Goal: Task Accomplishment & Management: Manage account settings

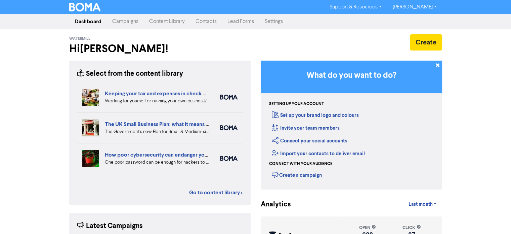
click at [129, 23] on link "Campaigns" at bounding box center [125, 21] width 37 height 13
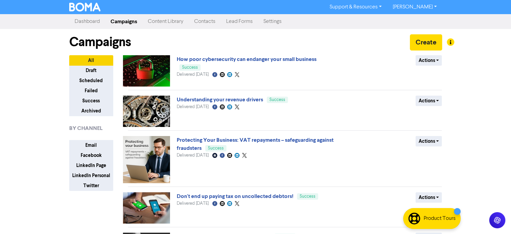
click at [156, 18] on link "Content Library" at bounding box center [166, 21] width 46 height 13
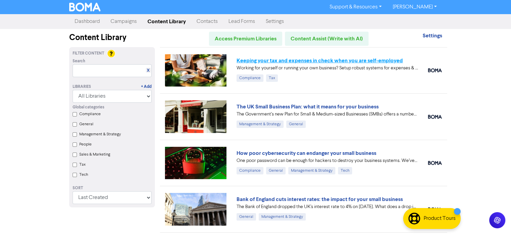
click at [290, 60] on link "Keeping your tax and expenses in check when you are self-employed" at bounding box center [320, 60] width 166 height 7
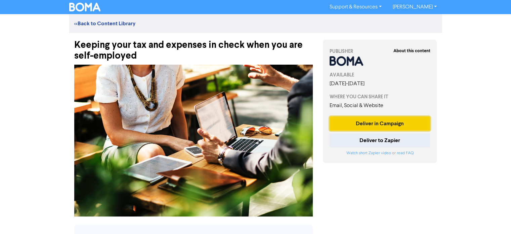
click at [387, 122] on button "Deliver in Campaign" at bounding box center [380, 123] width 101 height 14
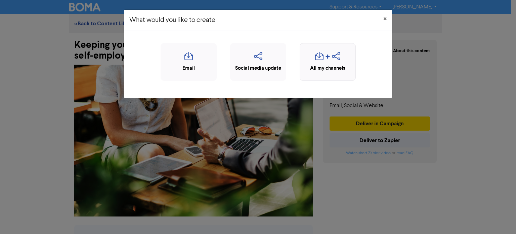
click at [322, 68] on div "All my channels" at bounding box center [328, 69] width 49 height 8
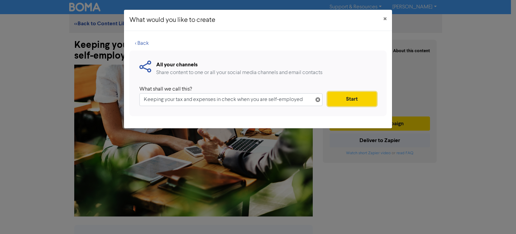
click at [348, 97] on button "Start" at bounding box center [352, 99] width 49 height 14
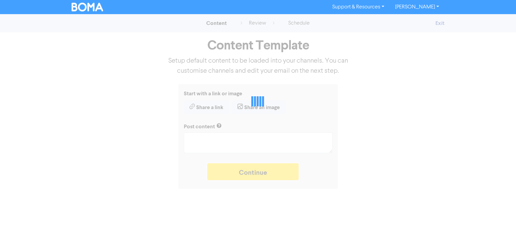
type textarea "x"
type textarea "Working for yourself or running your own business? Setup robust systems for exp…"
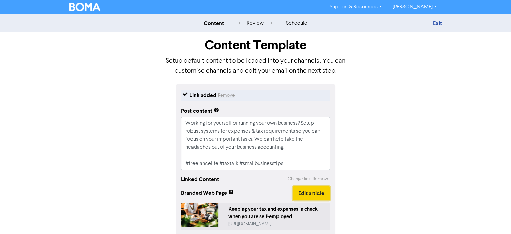
click at [308, 197] on button "Edit article" at bounding box center [311, 193] width 37 height 14
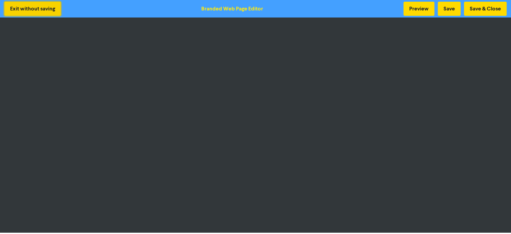
click at [41, 12] on button "Exit without saving" at bounding box center [32, 9] width 56 height 14
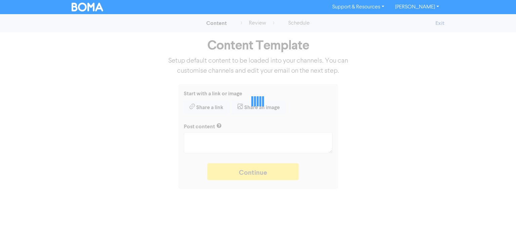
type textarea "x"
type textarea "Working for yourself or running your own business? Setup robust systems for exp…"
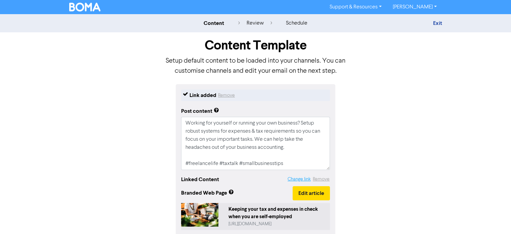
click at [299, 181] on button "Change link" at bounding box center [299, 179] width 24 height 8
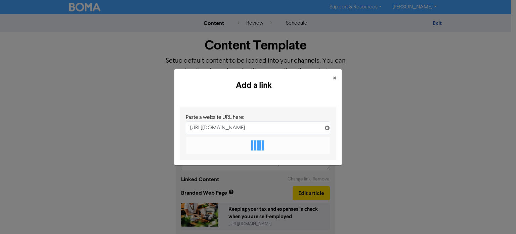
scroll to position [0, 165]
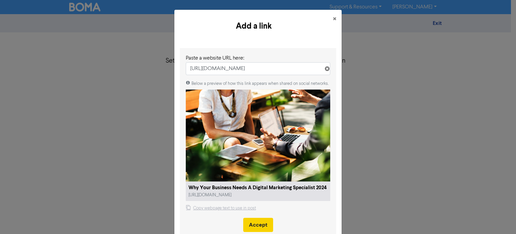
type input "[URL][DOMAIN_NAME]"
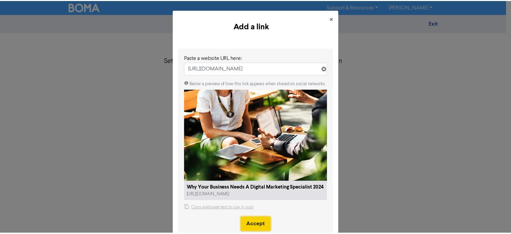
scroll to position [0, 0]
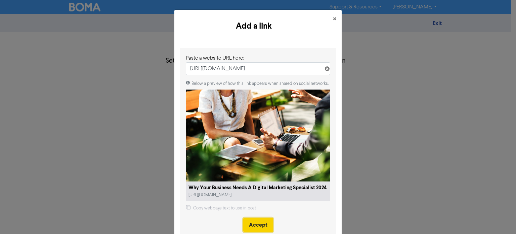
click at [261, 218] on button "Accept" at bounding box center [258, 225] width 30 height 14
type textarea "x"
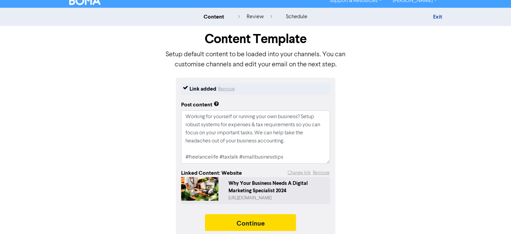
scroll to position [12, 0]
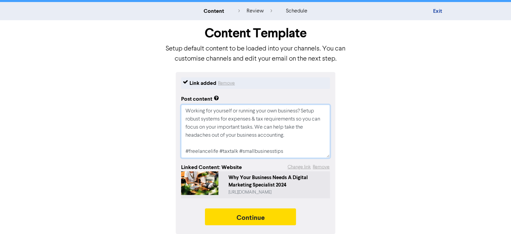
click at [287, 157] on textarea "Working for yourself or running your own business? Setup robust systems for exp…" at bounding box center [255, 131] width 149 height 53
type textarea "x"
type textarea "Working for yourself or running your own business? Setup robust systems for exp…"
type textarea "x"
type textarea "Working for yourself or running your own business? Setup robust systems for exp…"
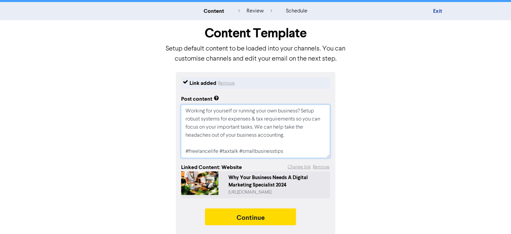
paste textarea "[URL][DOMAIN_NAME]"
type textarea "x"
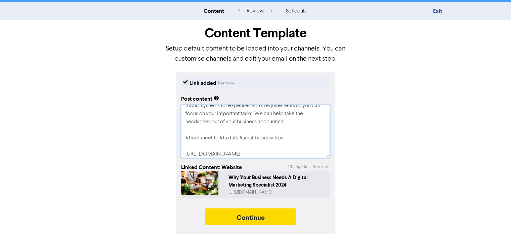
scroll to position [30, 0]
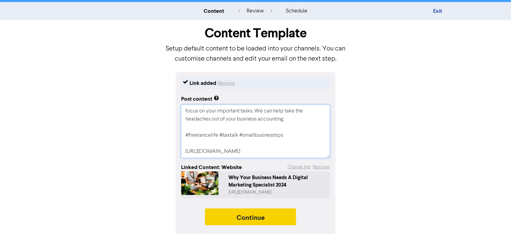
type textarea "Working for yourself or running your own business? Setup robust systems for exp…"
click at [265, 212] on button "Continue" at bounding box center [250, 216] width 91 height 17
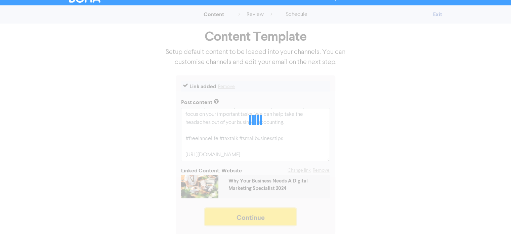
scroll to position [9, 0]
type textarea "x"
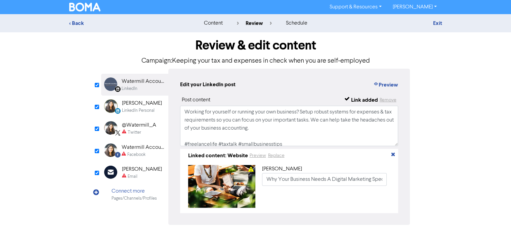
scroll to position [29, 0]
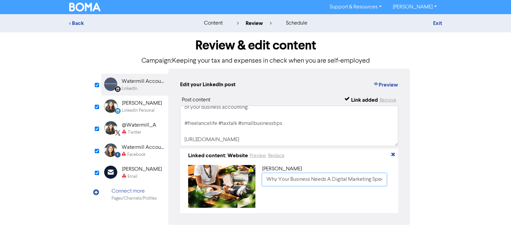
click at [267, 181] on input "Why Your Business Needs A Digital Marketing Specialist 2024" at bounding box center [324, 179] width 125 height 13
paste input "Keeping your tax and expenses in check when you are self-employed"
type input "Keeping your tax and expenses in check when you are self-employed"
click at [147, 106] on div "[PERSON_NAME]" at bounding box center [142, 103] width 40 height 8
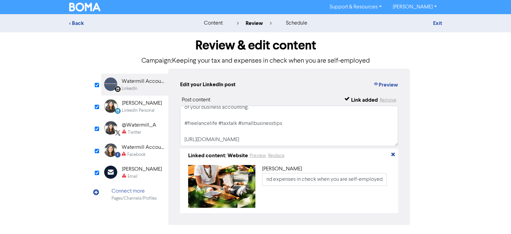
scroll to position [0, 0]
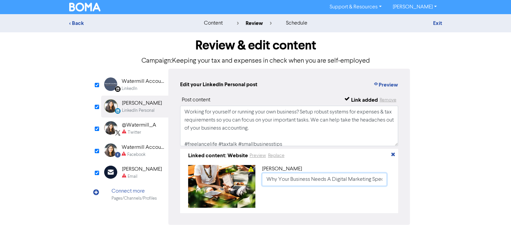
click at [266, 180] on input "Why Your Business Needs A Digital Marketing Specialist 2024" at bounding box center [324, 179] width 125 height 13
paste input "Keeping your tax and expenses in check when you are self-employed"
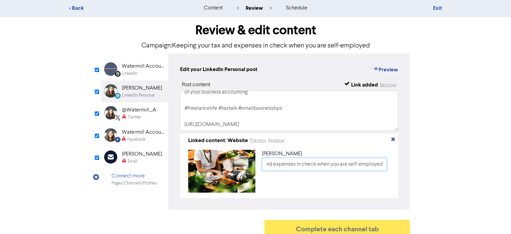
scroll to position [24, 0]
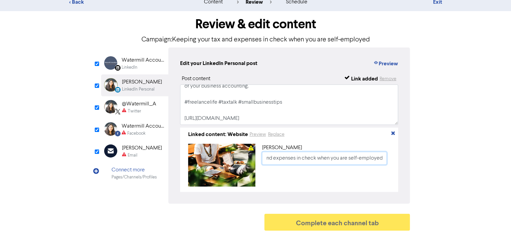
type input "Keeping your tax and expenses in check when you are self-employed"
click at [139, 108] on div "Twitter" at bounding box center [134, 111] width 13 height 6
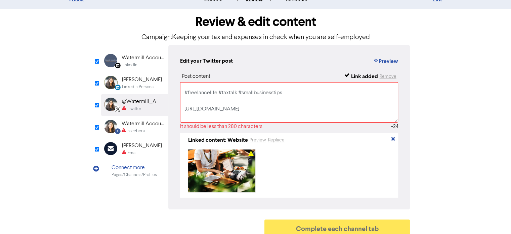
scroll to position [53, 0]
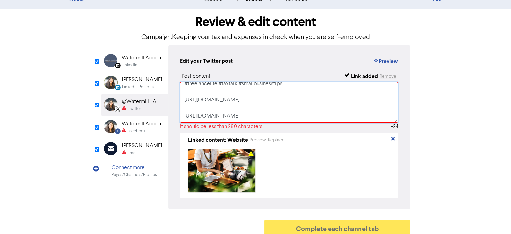
drag, startPoint x: 184, startPoint y: 100, endPoint x: 288, endPoint y: 115, distance: 105.0
click at [288, 115] on textarea "Working for yourself or running your own business? Setup robust systems for exp…" at bounding box center [289, 102] width 219 height 40
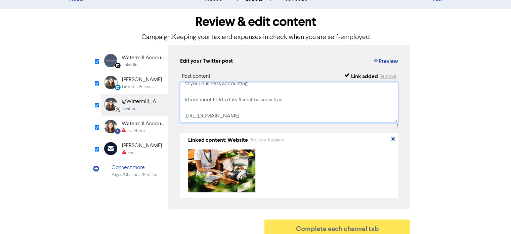
scroll to position [29, 0]
type textarea "Working for yourself or running your own business? Setup robust systems for exp…"
click at [132, 125] on div "Watermill Accounting Limited" at bounding box center [143, 124] width 43 height 8
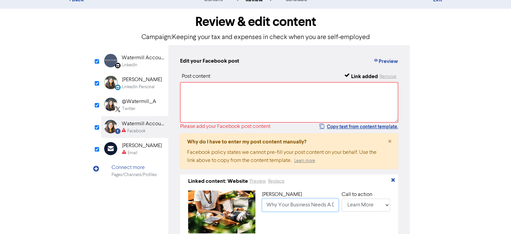
click at [268, 207] on input "Why Your Business Needs A Digital Marketing Specialist 2024" at bounding box center [300, 204] width 76 height 13
paste input "Keeping your tax and expenses in check when you are self-employed"
type input "Keeping your tax and expenses in check when you are self-employed"
type input "Working for yourself or running your own business? Setup robust systems for exp…"
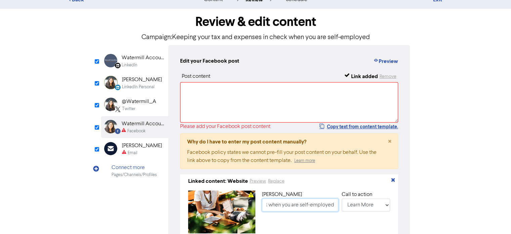
type input "Keeping your tax and expenses in check when you are self-employed"
click at [132, 148] on div "[PERSON_NAME]" at bounding box center [142, 146] width 40 height 8
type input "Working for yourself or running your own business? Setup robust systems for exp…"
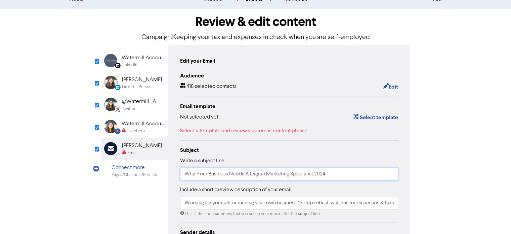
click at [185, 177] on input "Why Your Business Needs A Digital Marketing Specialist 2024" at bounding box center [289, 173] width 219 height 13
paste input "Keeping your tax and expenses in check when you are self-employed"
type input "Keeping your tax and expenses in check when you are self-employed"
type input "Working for yourself or running your own business? Setup robust systems for exp…"
type input "Keeping your tax and expenses in check when you are self-employed"
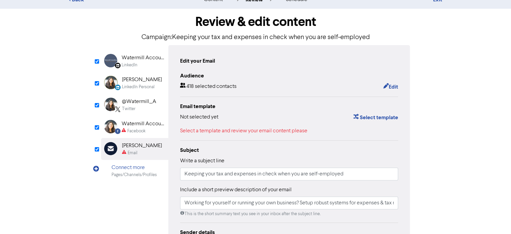
click at [141, 130] on div "Facebook" at bounding box center [136, 131] width 18 height 6
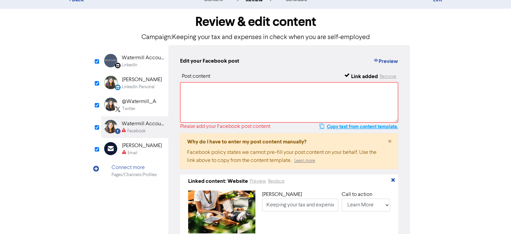
click at [347, 126] on button "Copy text from content template." at bounding box center [358, 126] width 79 height 8
click at [253, 102] on textarea at bounding box center [289, 102] width 219 height 40
type input "Working for yourself or running your own business? Setup robust systems for exp…"
paste textarea "Working for yourself or running your own business? Setup robust systems for exp…"
type textarea "Working for yourself or running your own business? Setup robust systems for exp…"
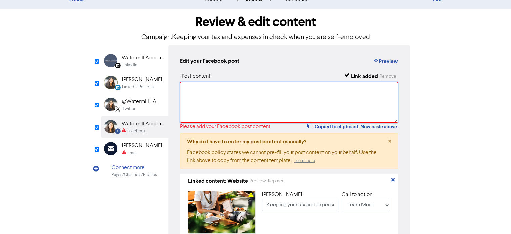
type input "Working for yourself or running your own business? Setup robust systems for exp…"
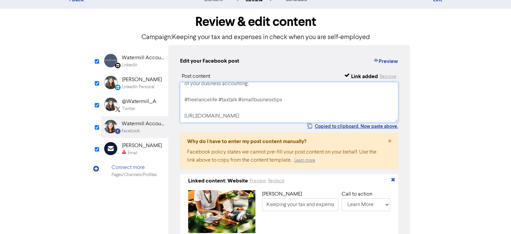
scroll to position [29, 0]
type textarea "Working for yourself or running your own business? Setup robust systems for exp…"
click at [137, 151] on div "Email" at bounding box center [133, 153] width 10 height 6
type input "Working for yourself or running your own business? Setup robust systems for exp…"
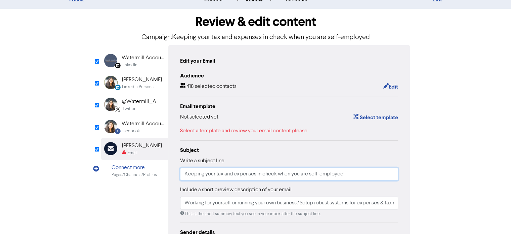
click at [186, 175] on input "Keeping your tax and expenses in check when you are self-employed" at bounding box center [289, 173] width 219 height 13
type input "WKeeping your tax and expenses in check when you are self-employed"
type input "Working for yourself or running your own business? Setup robust systems for exp…"
type input "WeKeeping your tax and expenses in check when you are self-employed"
type input "Working for yourself or running your own business? Setup robust systems for exp…"
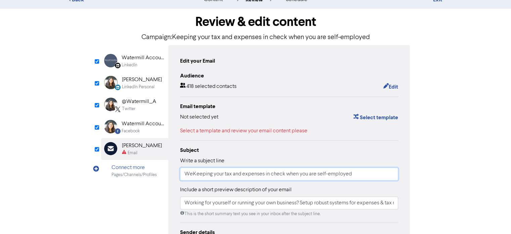
type input "WeeKeeping your tax and expenses in check when you are self-employed"
type input "Working for yourself or running your own business? Setup robust systems for exp…"
type input "WeekKeeping your tax and expenses in check when you are self-employed"
type input "Working for yourself or running your own business? Setup robust systems for exp…"
type input "WeeklKeeping your tax and expenses in check when you are self-employed"
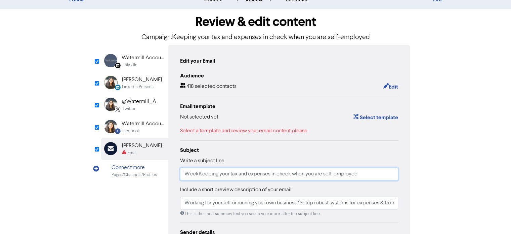
type input "Working for yourself or running your own business? Setup robust systems for exp…"
type input "WeeklyKeeping your tax and expenses in check when you are self-employed"
type input "Working for yourself or running your own business? Setup robust systems for exp…"
type input "Weekly Keeping your tax and expenses in check when you are self-employed"
type input "Working for yourself or running your own business? Setup robust systems for exp…"
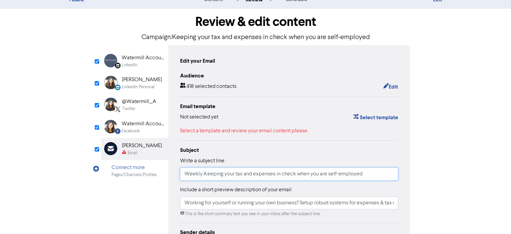
type input "Weekly NKeeping your tax and expenses in check when you are self-employed"
type input "Working for yourself or running your own business? Setup robust systems for exp…"
type input "Weekly NeKeeping your tax and expenses in check when you are self-employed"
type input "Working for yourself or running your own business? Setup robust systems for exp…"
type input "Weekly NewKeeping your tax and expenses in check when you are self-employed"
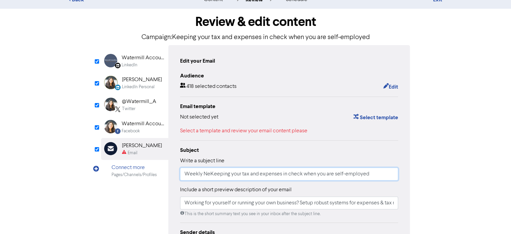
type input "Working for yourself or running your own business? Setup robust systems for exp…"
type input "Weekly NewsKeeping your tax and expenses in check when you are self-employed"
type input "Working for yourself or running your own business? Setup robust systems for exp…"
type input "Weekly NewslKeeping your tax and expenses in check when you are self-employed"
type input "Working for yourself or running your own business? Setup robust systems for exp…"
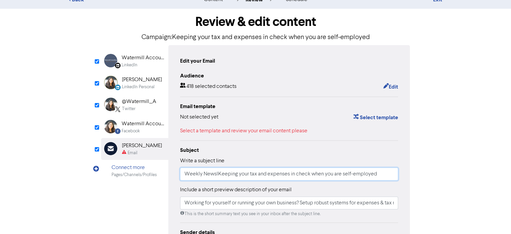
type input "Weekly NewsleKeeping your tax and expenses in check when you are self-employed"
type input "Working for yourself or running your own business? Setup robust systems for exp…"
type input "Weekly NewsletKeeping your tax and expenses in check when you are self-employed"
type input "Working for yourself or running your own business? Setup robust systems for exp…"
type input "Weekly NewslettKeeping your tax and expenses in check when you are self-employed"
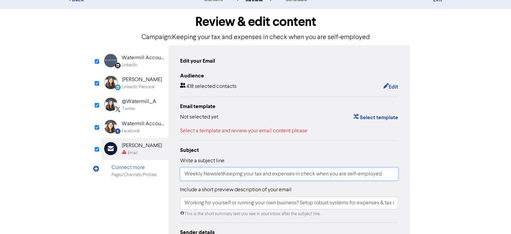
type input "Working for yourself or running your own business? Setup robust systems for exp…"
type input "Weekly NewsletteKeeping your tax and expenses in check when you are self-employ…"
type input "Working for yourself or running your own business? Setup robust systems for exp…"
type input "Weekly NewsletterKeeping your tax and expenses in check when you are self-emplo…"
type input "Working for yourself or running your own business? Setup robust systems for exp…"
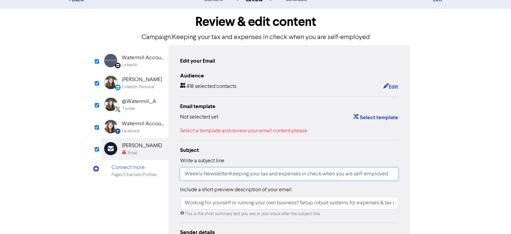
type input "Weekly Newsletter Keeping your tax and expenses in check when you are self-empl…"
type input "Working for yourself or running your own business? Setup robust systems for exp…"
type input "Weekly Newsletter -Keeping your tax and expenses in check when you are self-emp…"
type input "Working for yourself or running your own business? Setup robust systems for exp…"
type input "Weekly Newsletter - Keeping your tax and expenses in check when you are self-em…"
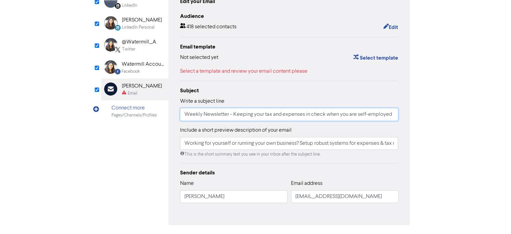
scroll to position [91, 0]
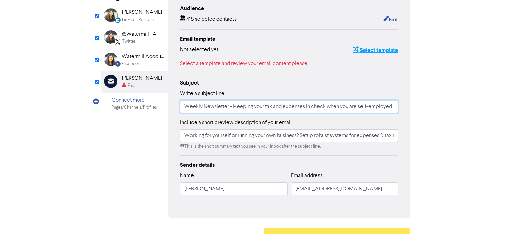
type input "Working for yourself or running your own business? Setup robust systems for exp…"
type input "Weekly Newsletter - Keeping your tax and expenses in check when you are self-em…"
click at [367, 49] on button "Select template" at bounding box center [375, 50] width 45 height 9
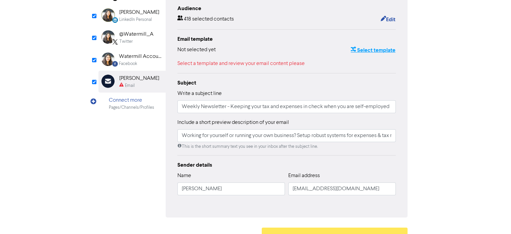
scroll to position [0, 0]
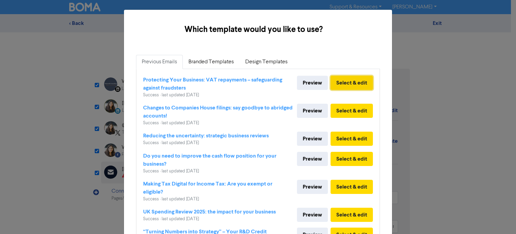
click at [354, 81] on button "Select & edit" at bounding box center [352, 83] width 42 height 14
type input "Working for yourself or running your own business? Setup robust systems for exp…"
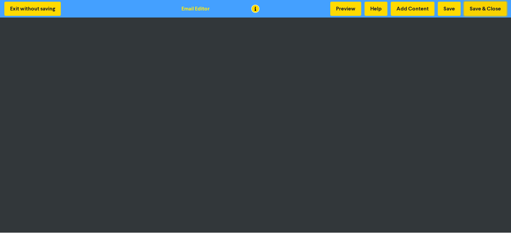
click at [484, 7] on button "Save & Close" at bounding box center [485, 9] width 43 height 14
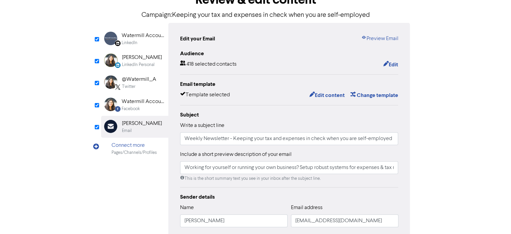
scroll to position [101, 0]
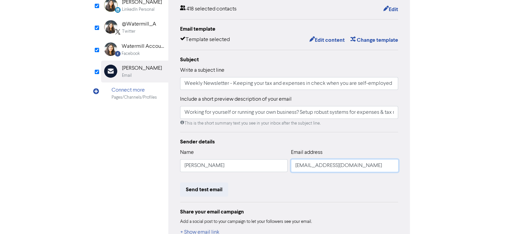
click at [302, 168] on input "[EMAIL_ADDRESS][DOMAIN_NAME]" at bounding box center [345, 165] width 108 height 13
type input "Working for yourself or running your own business? Setup robust systems for exp…"
type input "d@[DOMAIN_NAME]"
type input "Working for yourself or running your own business? Setup robust systems for exp…"
type input "@[DOMAIN_NAME]"
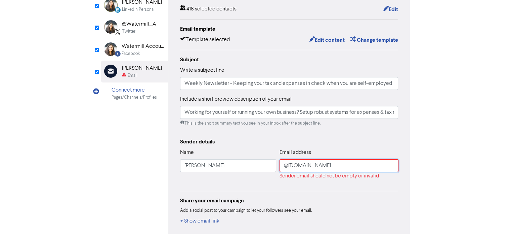
type input "Working for yourself or running your own business? Setup robust systems for exp…"
type input "i@[DOMAIN_NAME]"
type input "Working for yourself or running your own business? Setup robust systems for exp…"
type input "[EMAIL_ADDRESS][DOMAIN_NAME]"
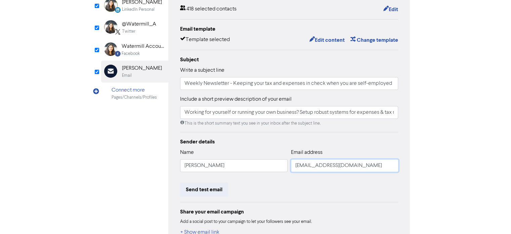
type input "Working for yourself or running your own business? Setup robust systems for exp…"
type input "[EMAIL_ADDRESS][DOMAIN_NAME]"
type input "Working for yourself or running your own business? Setup robust systems for exp…"
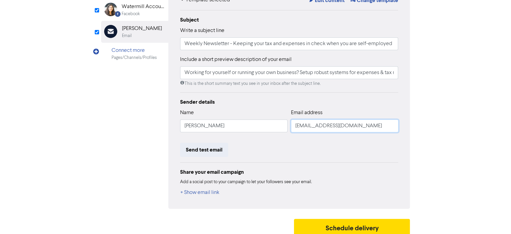
scroll to position [145, 0]
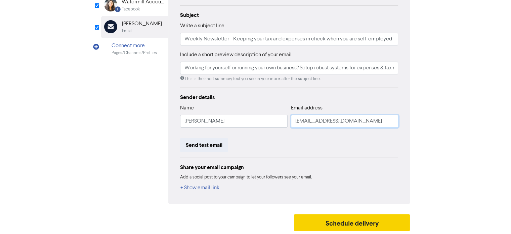
type input "[EMAIL_ADDRESS][DOMAIN_NAME]"
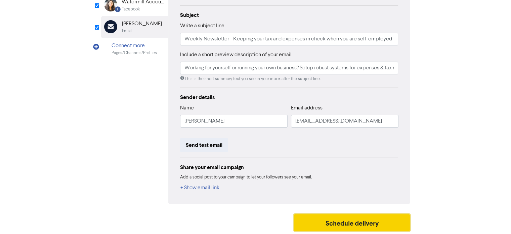
click at [339, 218] on button "Schedule delivery" at bounding box center [352, 222] width 116 height 17
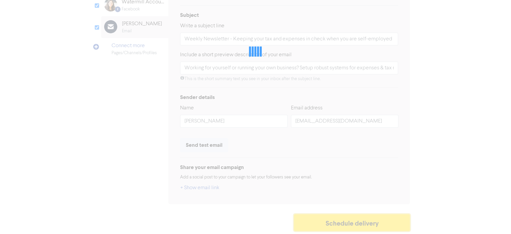
type input "Working for yourself or running your own business? Setup robust systems for exp…"
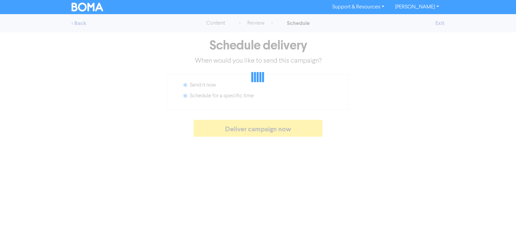
radio input "false"
radio input "true"
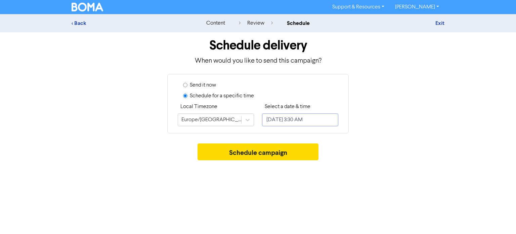
click at [323, 118] on input "[DATE] 3:30 AM" at bounding box center [300, 119] width 76 height 13
select select "7"
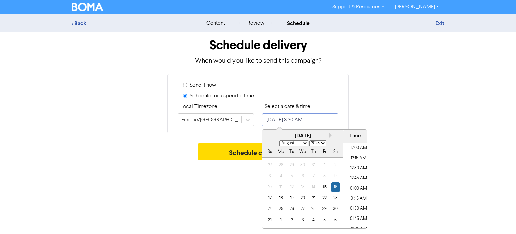
scroll to position [104, 0]
click at [324, 187] on div "15" at bounding box center [324, 186] width 9 height 9
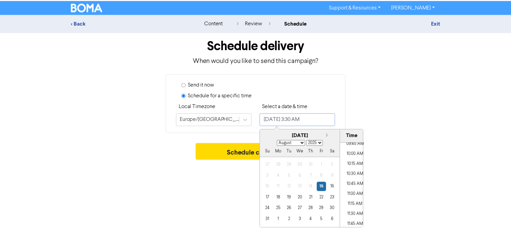
scroll to position [406, 0]
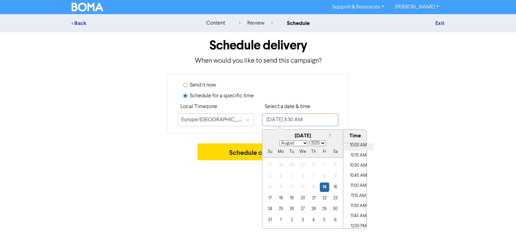
click at [353, 147] on li "10:00 AM" at bounding box center [359, 145] width 30 height 10
type input "[DATE] 10:00 AM"
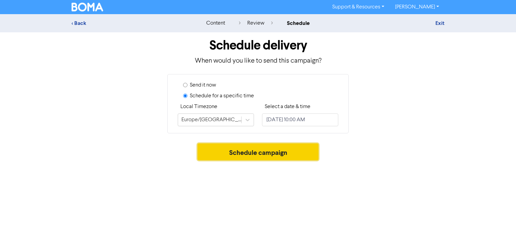
click at [243, 152] on button "Schedule campaign" at bounding box center [258, 151] width 121 height 17
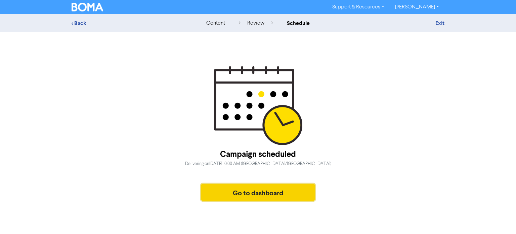
click at [266, 193] on button "Go to dashboard" at bounding box center [258, 192] width 114 height 17
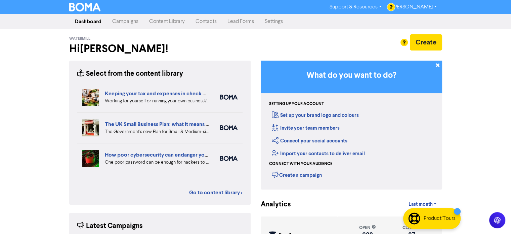
click at [125, 22] on link "Campaigns" at bounding box center [125, 21] width 37 height 13
